Goal: Navigation & Orientation: Understand site structure

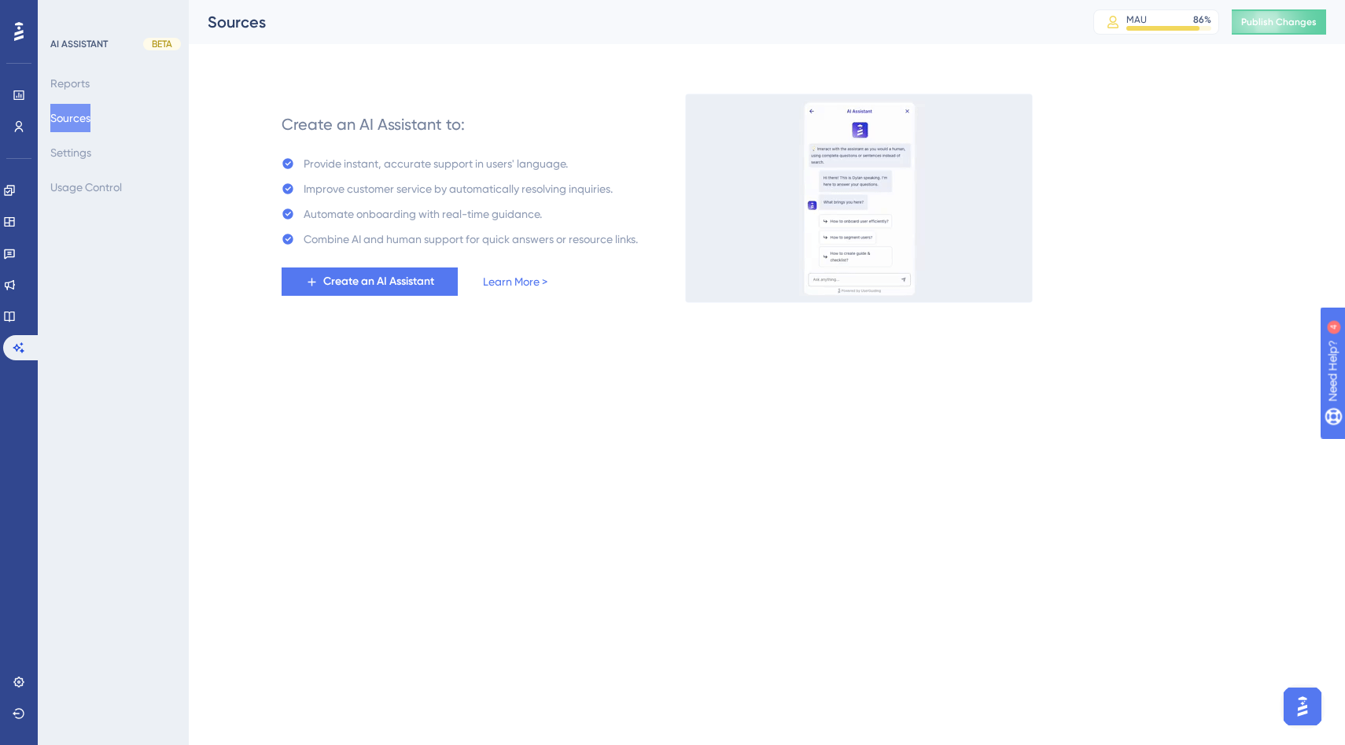
click at [1292, 0] on html "Performance Users Engagement Widgets Feedback Product Updates Knowledge Base AI…" at bounding box center [672, 0] width 1345 height 0
click at [1298, 719] on img "Open AI Assistant Launcher" at bounding box center [1302, 706] width 28 height 28
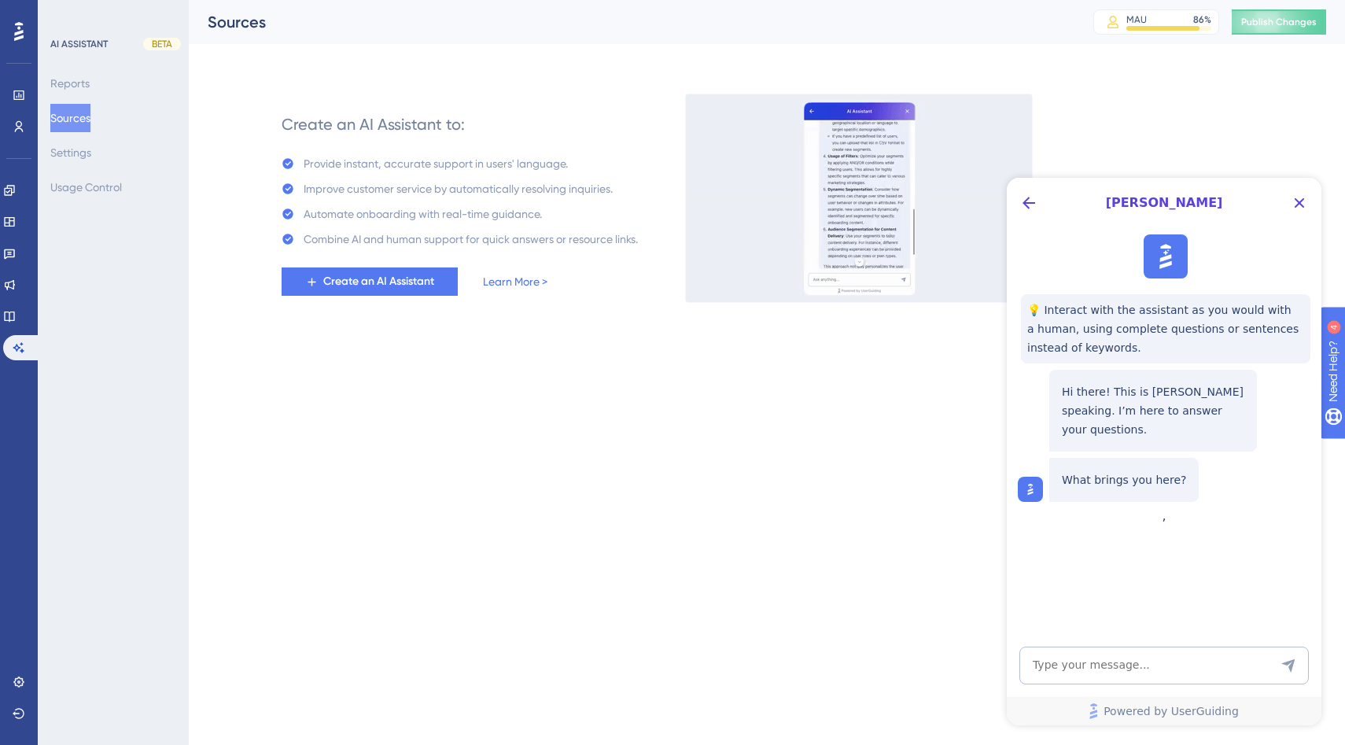
click at [1239, 115] on div "Create an AI Assistant to: Provide instant, accurate support in users' language…" at bounding box center [795, 198] width 1062 height 208
click at [1306, 197] on icon "Close Button" at bounding box center [1299, 203] width 19 height 19
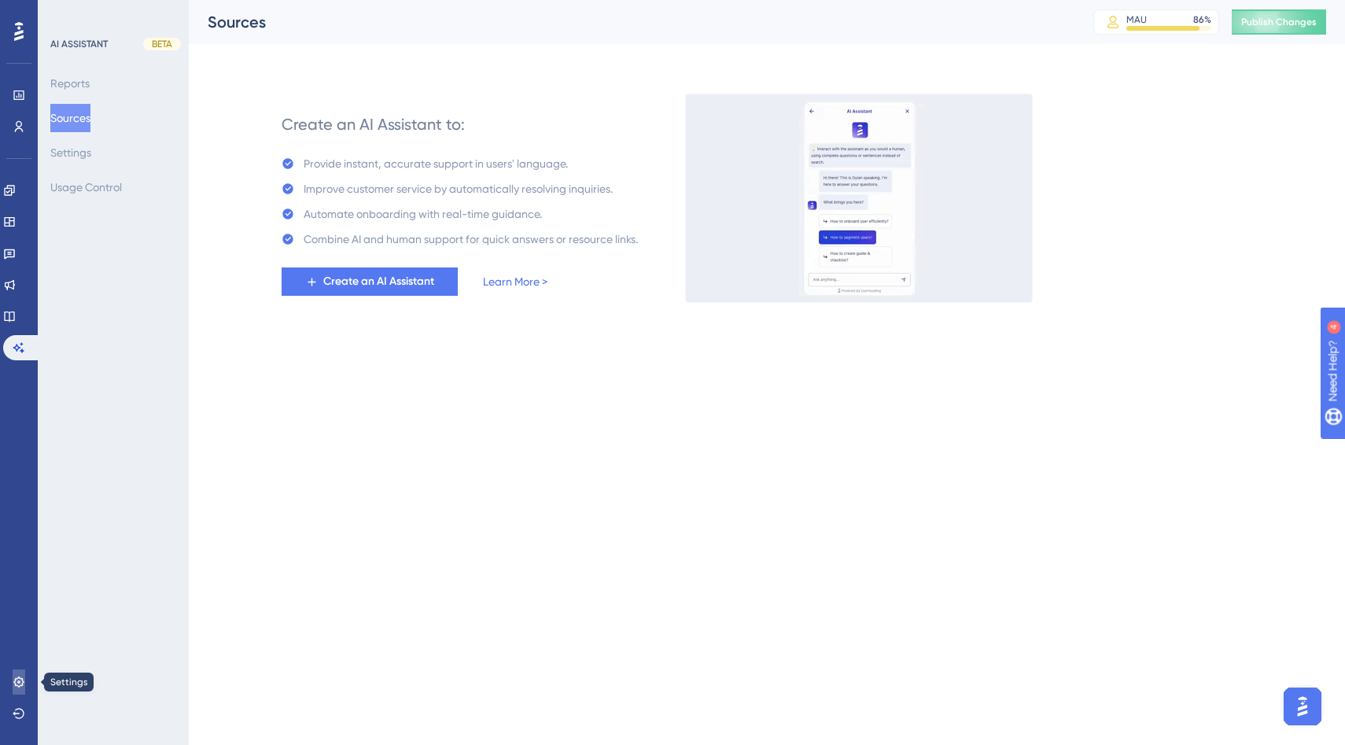
click at [25, 678] on link at bounding box center [19, 681] width 13 height 25
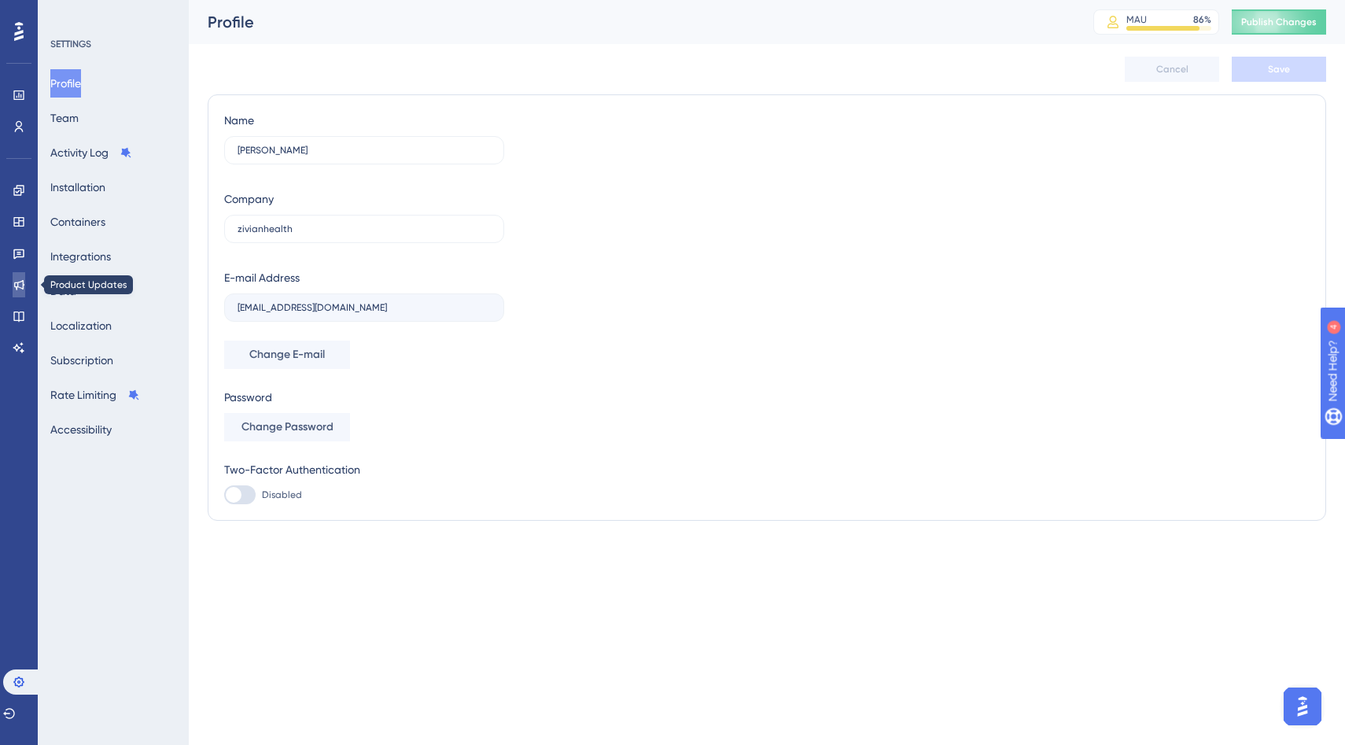
click at [16, 284] on icon at bounding box center [19, 284] width 13 height 13
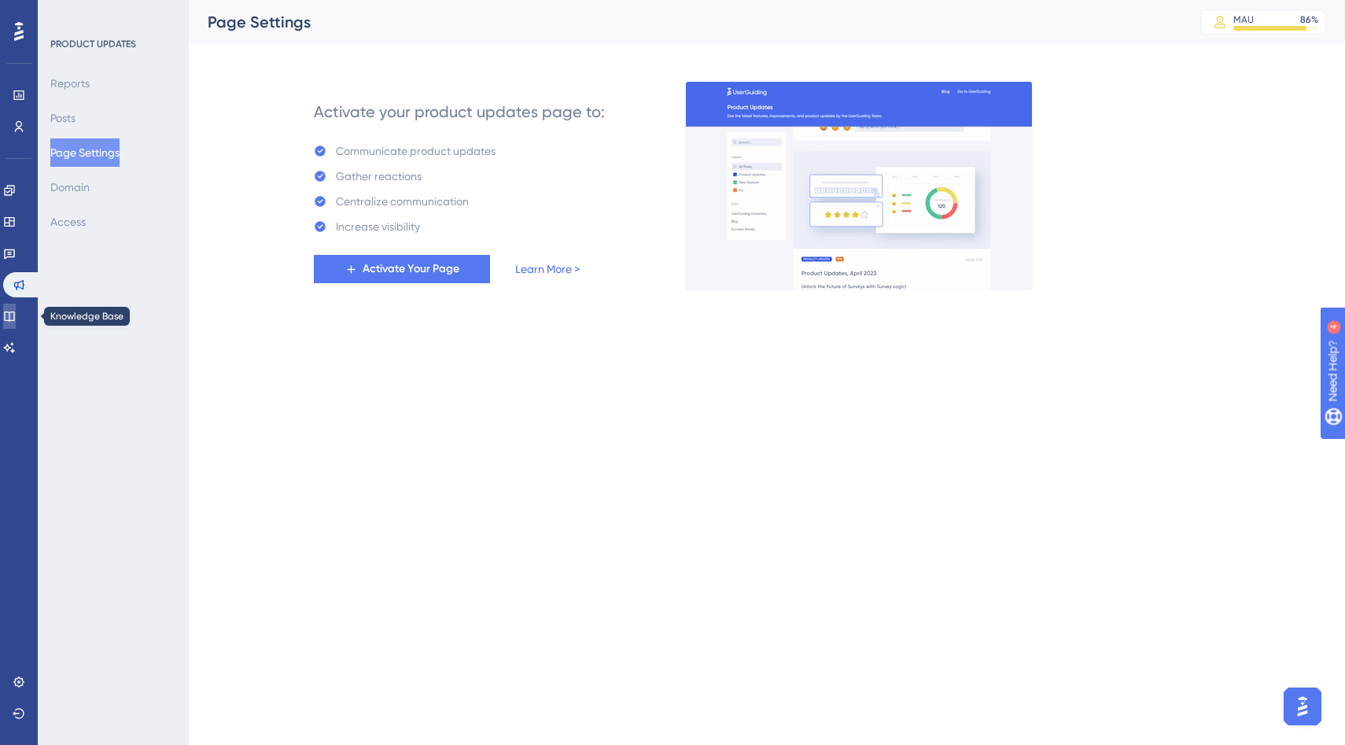
click at [16, 313] on icon at bounding box center [9, 316] width 13 height 13
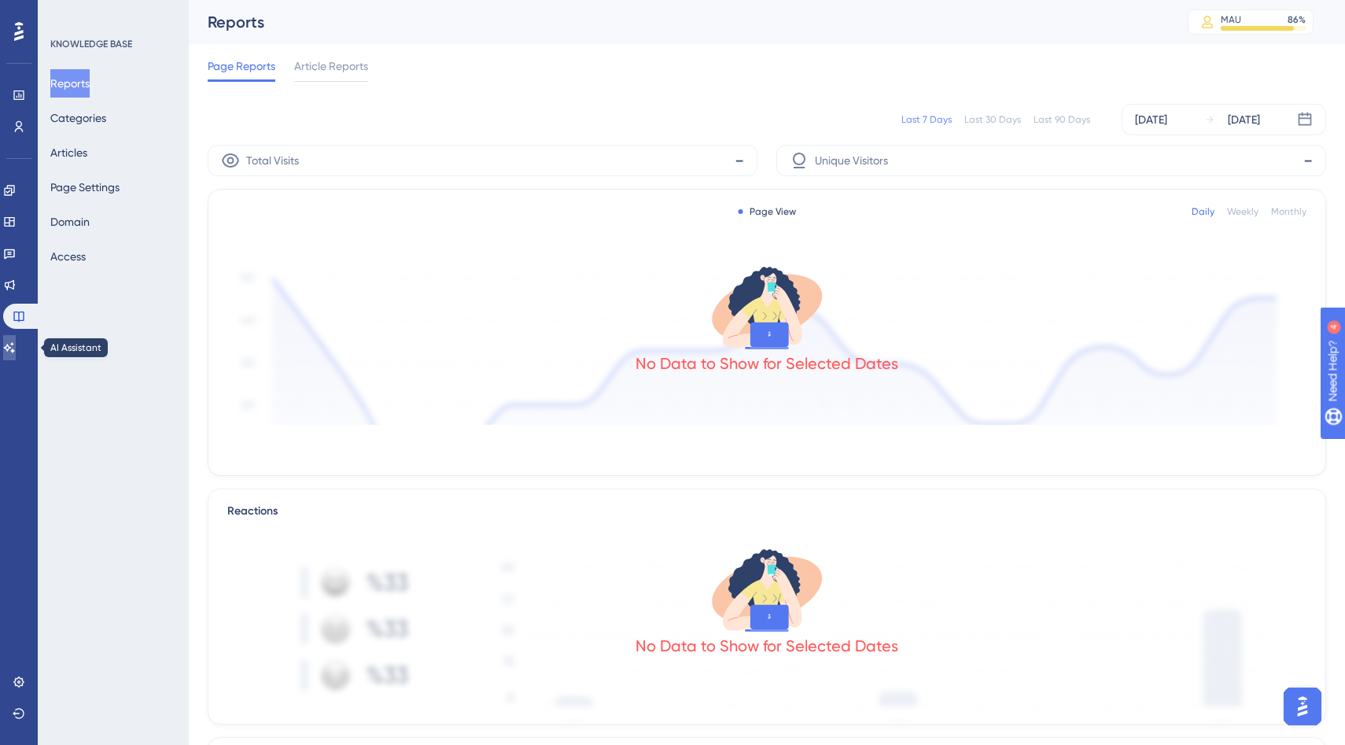
click at [13, 345] on icon at bounding box center [9, 347] width 13 height 13
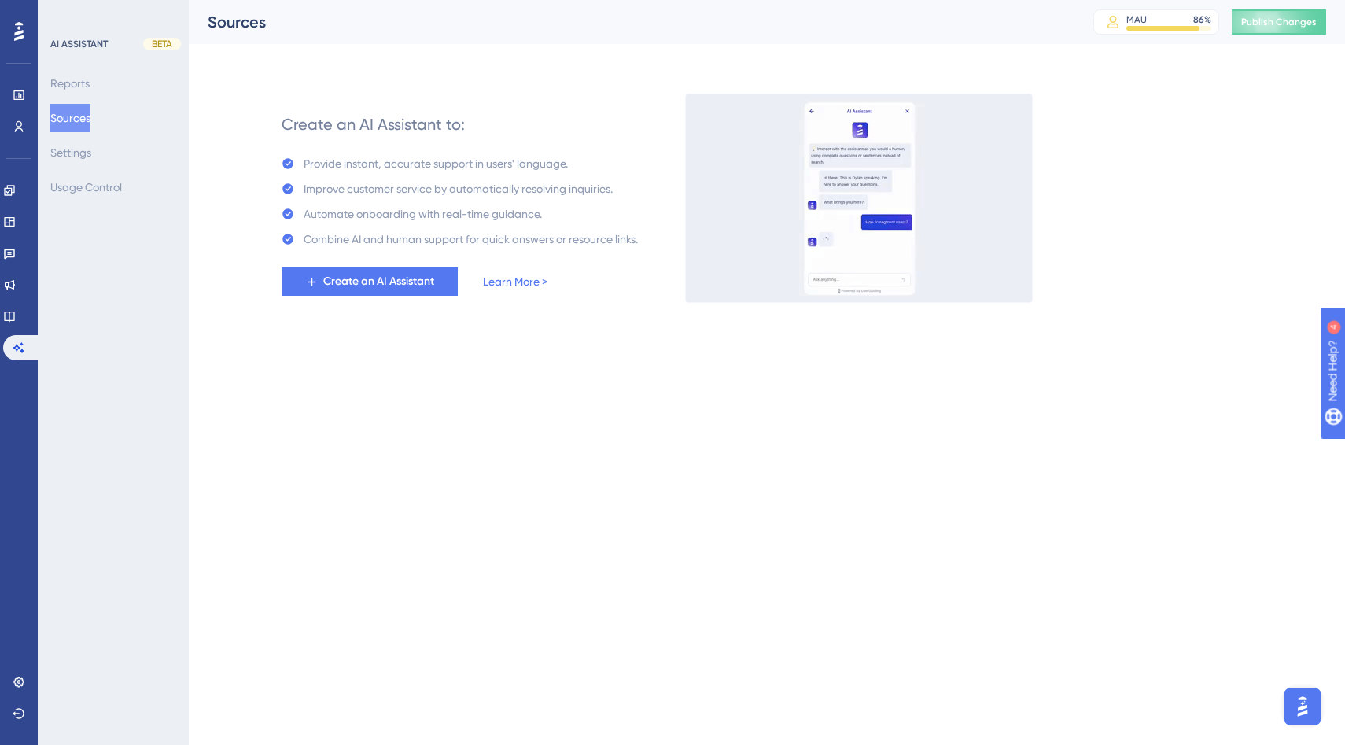
click at [20, 35] on icon at bounding box center [18, 31] width 9 height 19
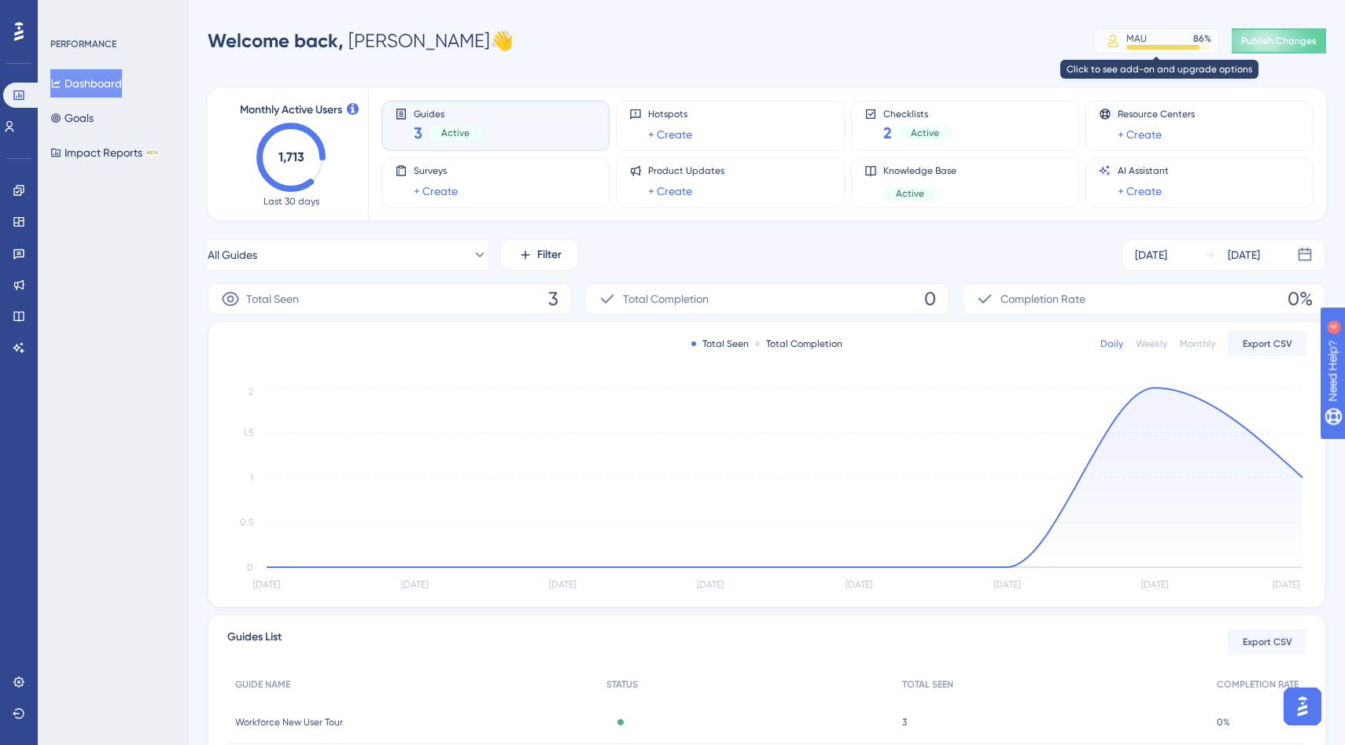
click at [1130, 36] on div "MAU" at bounding box center [1136, 38] width 20 height 13
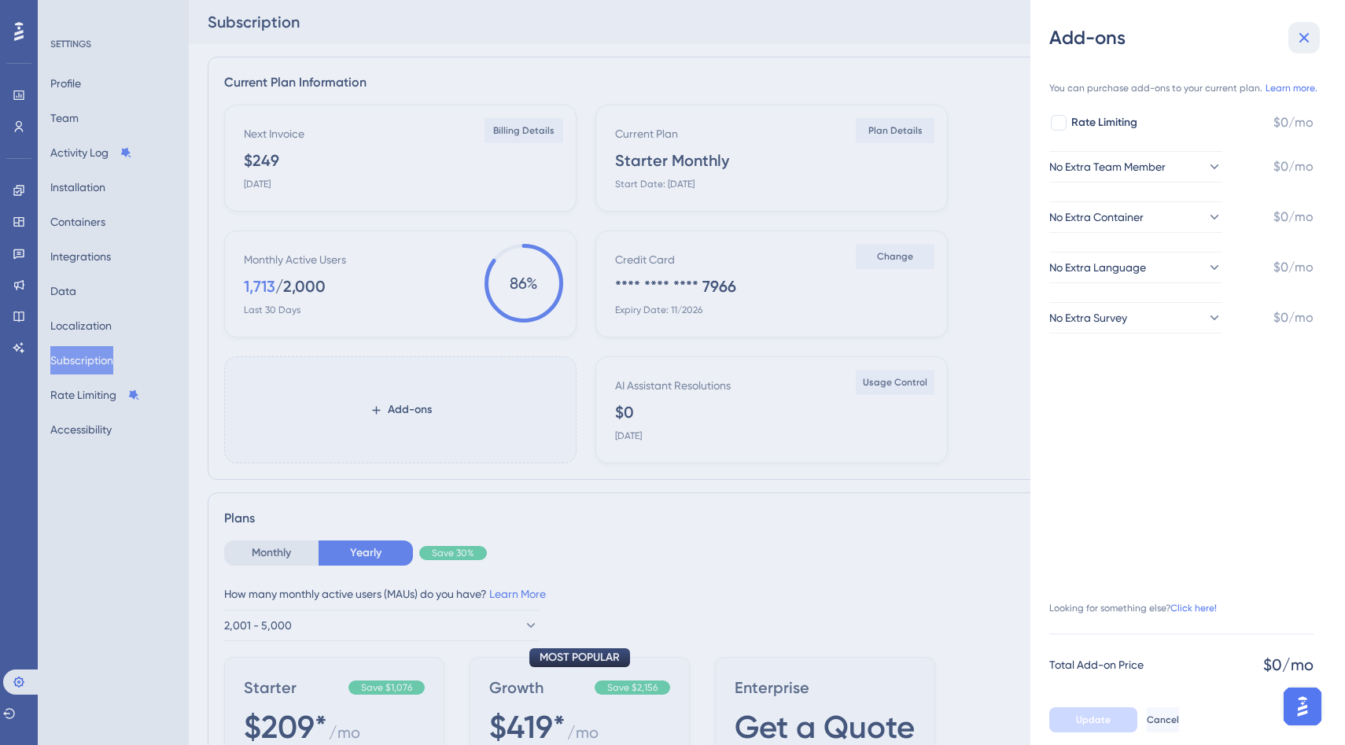
click at [1315, 42] on button at bounding box center [1303, 37] width 31 height 31
